Goal: Find specific page/section: Find specific page/section

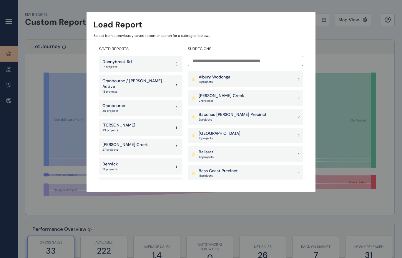
click at [231, 62] on input at bounding box center [245, 61] width 115 height 10
click at [222, 95] on p "[PERSON_NAME] Creek" at bounding box center [221, 96] width 45 height 6
